Goal: Information Seeking & Learning: Learn about a topic

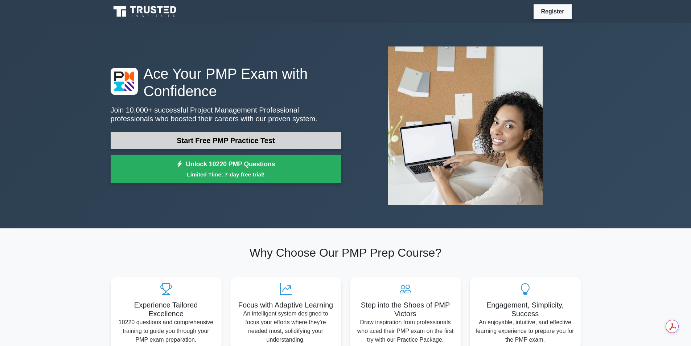
click at [209, 137] on link "Start Free PMP Practice Test" at bounding box center [226, 140] width 231 height 17
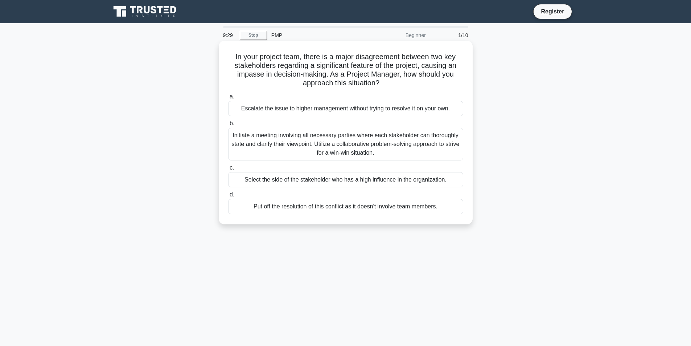
click at [270, 143] on div "Initiate a meeting involving all necessary parties where each stakeholder can t…" at bounding box center [345, 144] width 235 height 33
click at [228, 126] on input "b. Initiate a meeting involving all necessary parties where each stakeholder ca…" at bounding box center [228, 123] width 0 height 5
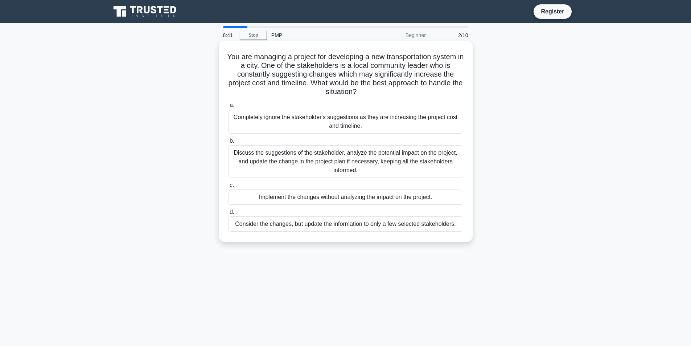
click at [267, 160] on div "Discuss the suggestions of the stakeholder, analyze the potential impact on the…" at bounding box center [345, 161] width 235 height 33
click at [228, 143] on input "b. Discuss the suggestions of the stakeholder, analyze the potential impact on …" at bounding box center [228, 141] width 0 height 5
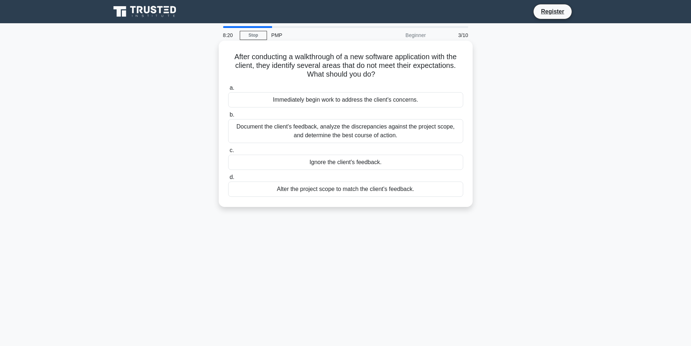
click at [272, 131] on div "Document the client's feedback, analyze the discrepancies against the project s…" at bounding box center [345, 131] width 235 height 24
click at [228, 117] on input "b. Document the client's feedback, analyze the discrepancies against the projec…" at bounding box center [228, 114] width 0 height 5
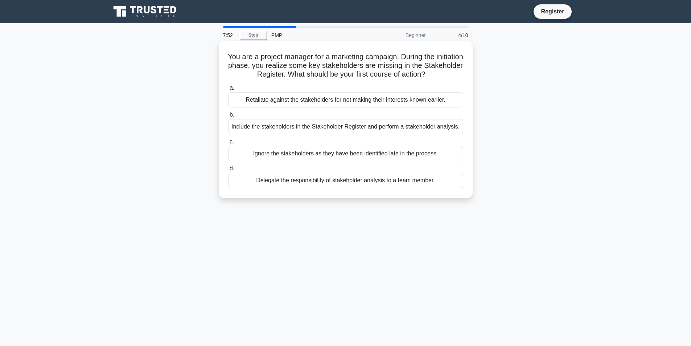
click at [268, 127] on div "Include the stakeholders in the Stakeholder Register and perform a stakeholder …" at bounding box center [345, 126] width 235 height 15
click at [228, 117] on input "b. Include the stakeholders in the Stakeholder Register and perform a stakehold…" at bounding box center [228, 114] width 0 height 5
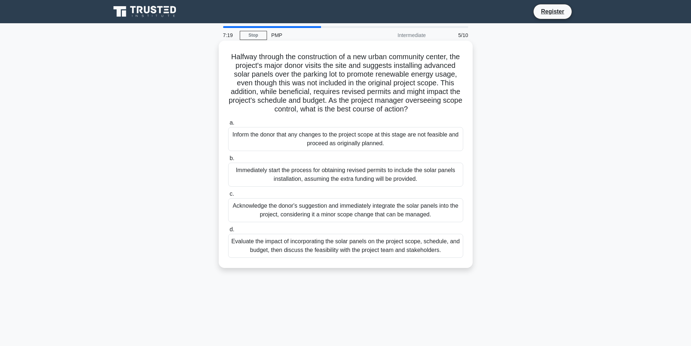
click at [315, 258] on div "Evaluate the impact of incorporating the solar panels on the project scope, sch…" at bounding box center [345, 246] width 235 height 24
click at [228, 232] on input "d. Evaluate the impact of incorporating the solar panels on the project scope, …" at bounding box center [228, 229] width 0 height 5
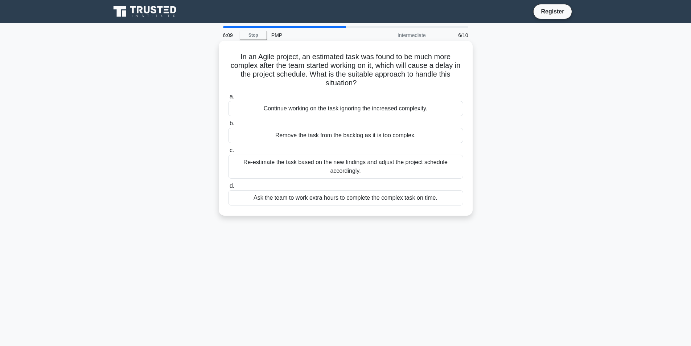
click at [273, 163] on div "Re-estimate the task based on the new findings and adjust the project schedule …" at bounding box center [345, 167] width 235 height 24
click at [228, 153] on input "c. Re-estimate the task based on the new findings and adjust the project schedu…" at bounding box center [228, 150] width 0 height 5
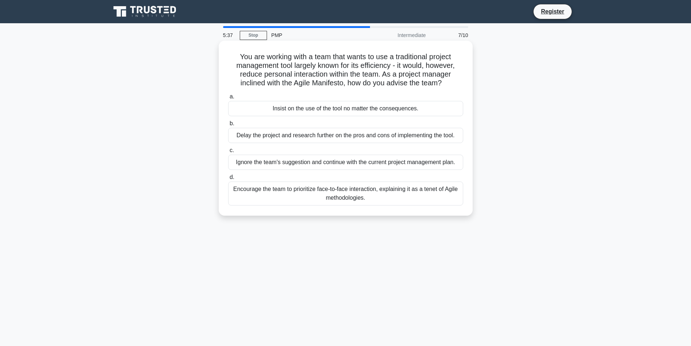
click at [325, 194] on div "Encourage the team to prioritize face-to-face interaction, explaining it as a t…" at bounding box center [345, 193] width 235 height 24
click at [228, 180] on input "d. Encourage the team to prioritize face-to-face interaction, explaining it as …" at bounding box center [228, 177] width 0 height 5
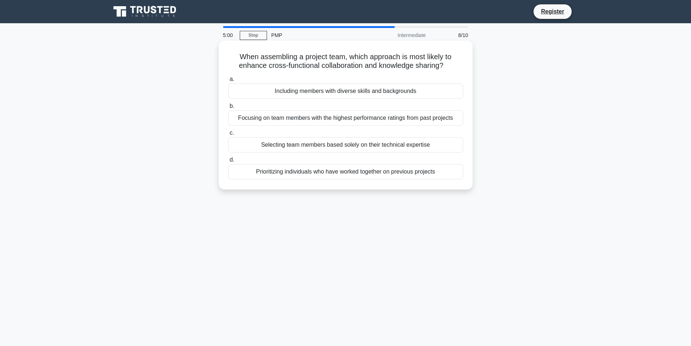
click at [308, 95] on div "Including members with diverse skills and backgrounds" at bounding box center [345, 90] width 235 height 15
click at [228, 82] on input "a. Including members with diverse skills and backgrounds" at bounding box center [228, 79] width 0 height 5
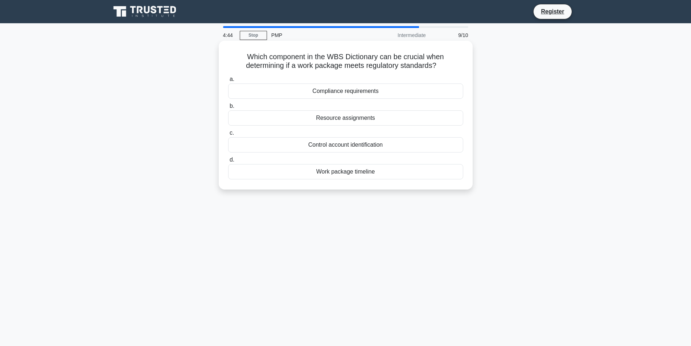
click at [307, 94] on div "Compliance requirements" at bounding box center [345, 90] width 235 height 15
click at [228, 82] on input "a. Compliance requirements" at bounding box center [228, 79] width 0 height 5
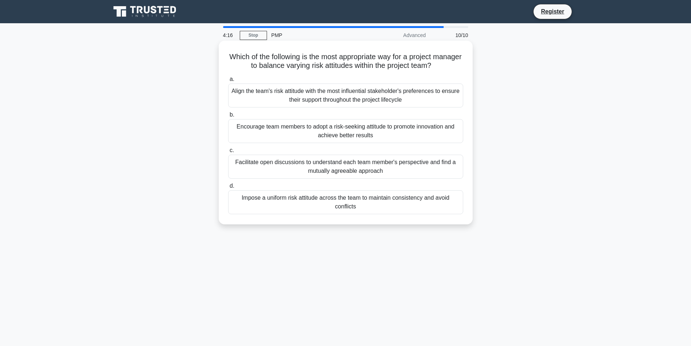
click at [281, 170] on div "Facilitate open discussions to understand each team member's perspective and fi…" at bounding box center [345, 167] width 235 height 24
click at [228, 153] on input "c. Facilitate open discussions to understand each team member's perspective and…" at bounding box center [228, 150] width 0 height 5
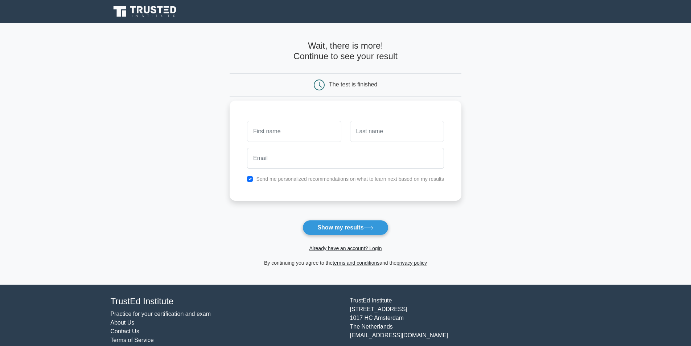
click at [283, 129] on input "text" at bounding box center [294, 131] width 94 height 21
type input "[PERSON_NAME]"
click at [374, 134] on input "text" at bounding box center [397, 131] width 94 height 21
type input "Billardon"
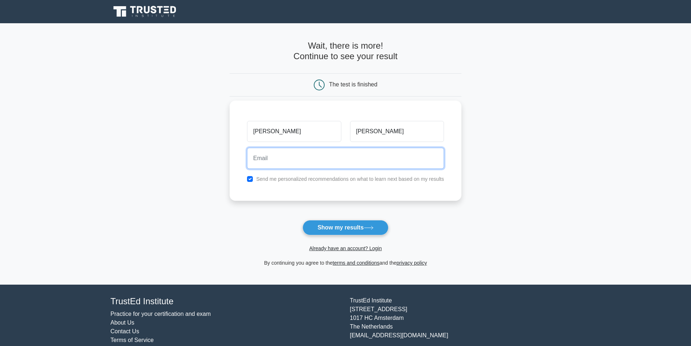
click at [280, 160] on input "email" at bounding box center [345, 158] width 197 height 21
type input "fbillardon@gmail.com"
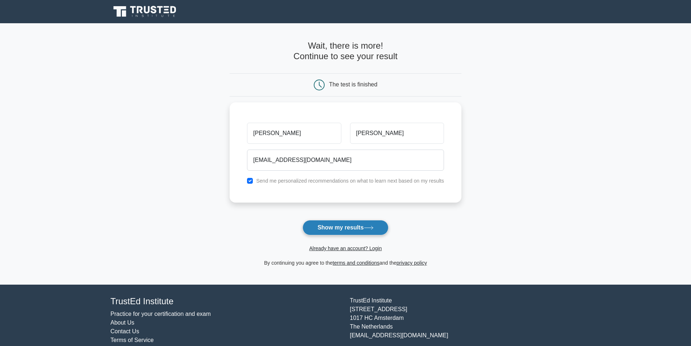
click at [338, 228] on button "Show my results" at bounding box center [346, 227] width 86 height 15
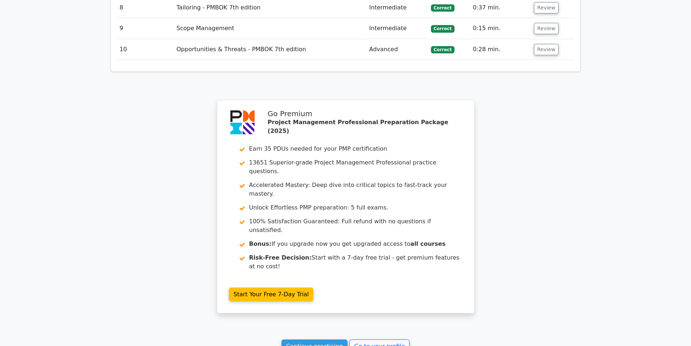
scroll to position [1213, 0]
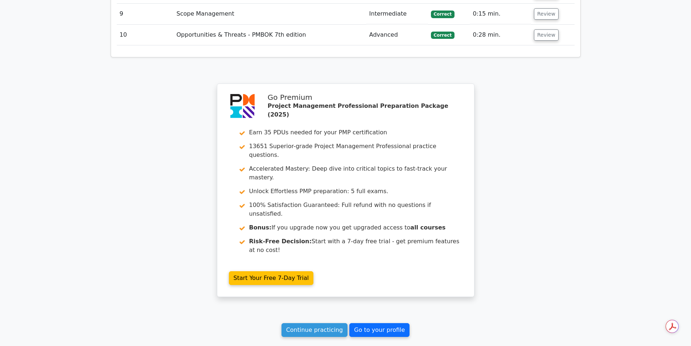
click at [363, 323] on link "Go to your profile" at bounding box center [379, 330] width 60 height 14
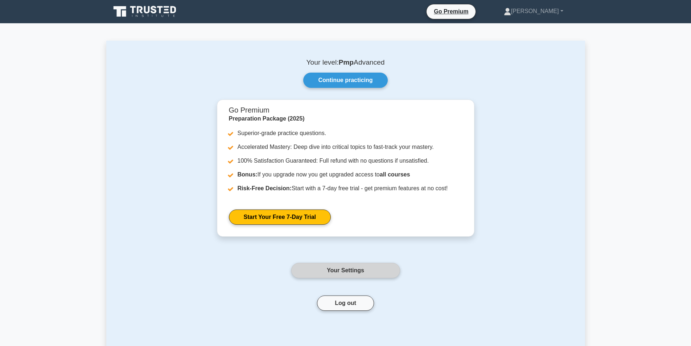
click at [340, 272] on link "Your Settings" at bounding box center [345, 270] width 109 height 15
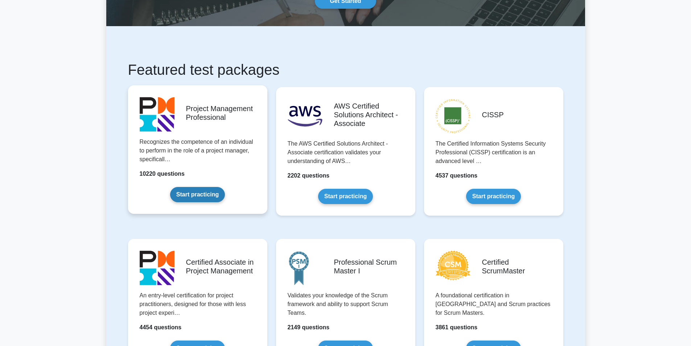
scroll to position [73, 0]
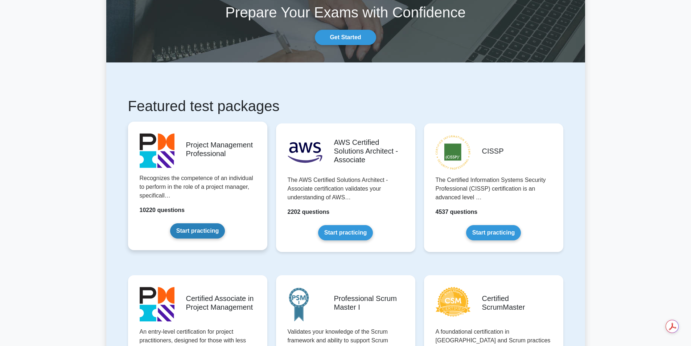
click at [191, 230] on link "Start practicing" at bounding box center [197, 230] width 55 height 15
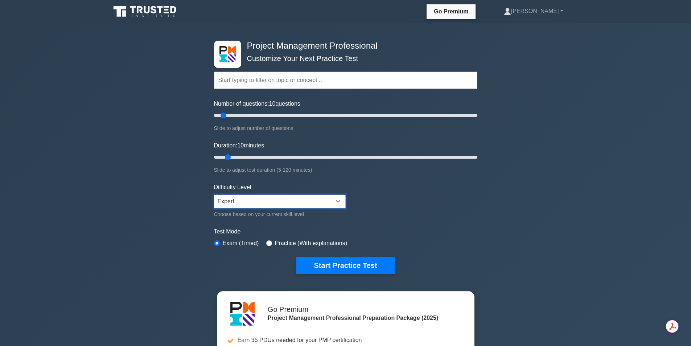
click at [240, 200] on select "Beginner Intermediate Expert" at bounding box center [280, 201] width 132 height 14
select select "intermediate"
click at [214, 194] on select "Beginner Intermediate Expert" at bounding box center [280, 201] width 132 height 14
click at [234, 222] on form "Topics Scope Management Time Management Cost Management Quality Management Risk…" at bounding box center [345, 161] width 263 height 224
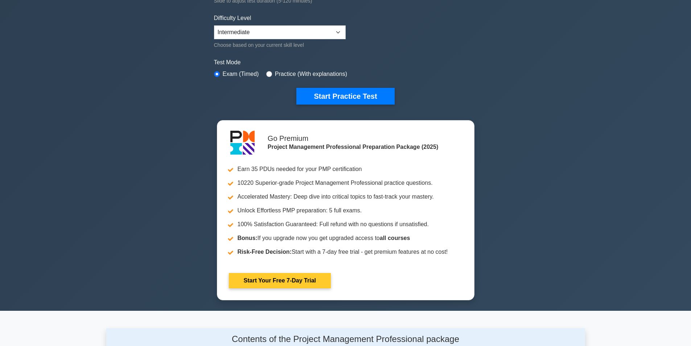
scroll to position [145, 0]
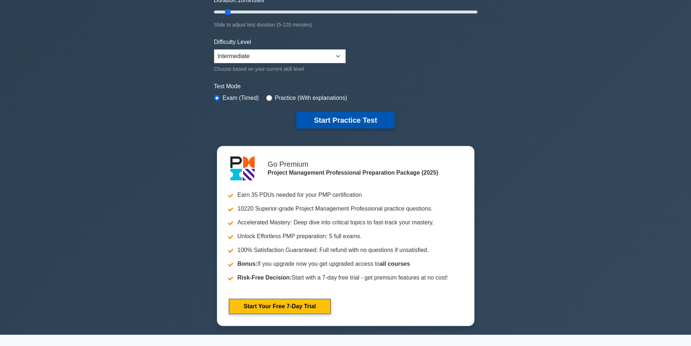
click at [322, 120] on button "Start Practice Test" at bounding box center [345, 120] width 98 height 17
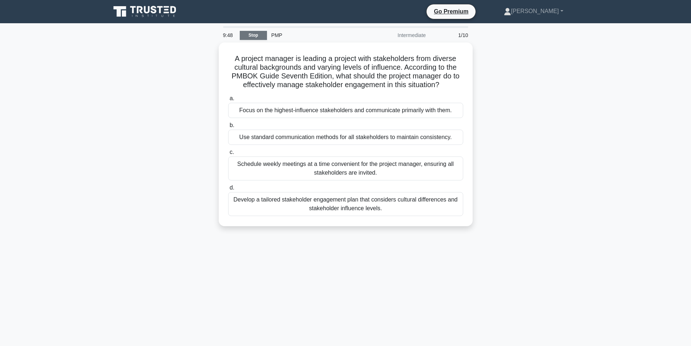
click at [248, 32] on link "Stop" at bounding box center [253, 35] width 27 height 9
